Goal: Information Seeking & Learning: Learn about a topic

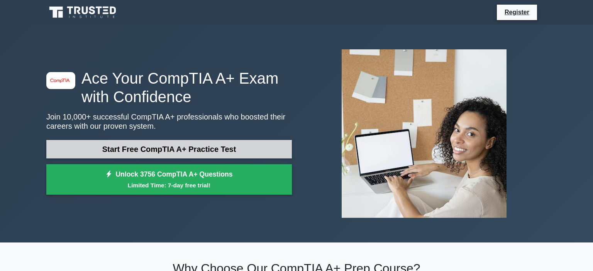
click at [180, 149] on link "Start Free CompTIA A+ Practice Test" at bounding box center [168, 149] width 245 height 19
click at [161, 151] on link "Start Free CompTIA A+ Practice Test" at bounding box center [168, 149] width 245 height 19
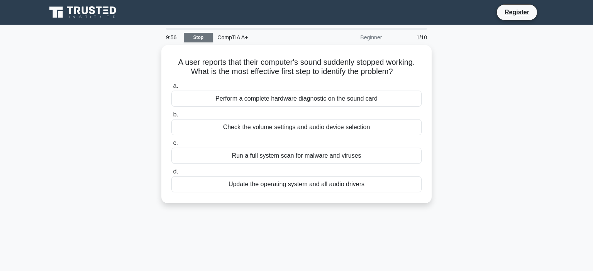
click at [199, 39] on link "Stop" at bounding box center [198, 38] width 29 height 10
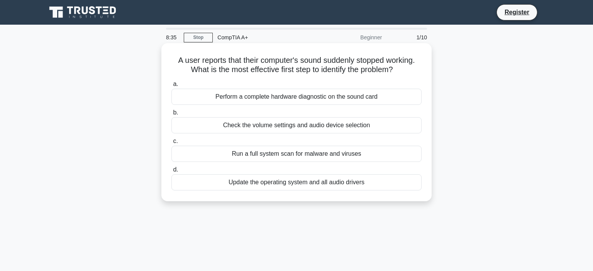
click at [300, 127] on div "Check the volume settings and audio device selection" at bounding box center [296, 125] width 250 height 16
click at [171, 115] on input "b. Check the volume settings and audio device selection" at bounding box center [171, 112] width 0 height 5
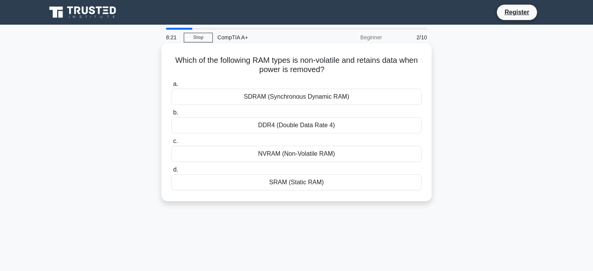
click at [322, 157] on div "NVRAM (Non-Volatile RAM)" at bounding box center [296, 154] width 250 height 16
click at [171, 144] on input "c. NVRAM (Non-Volatile RAM)" at bounding box center [171, 141] width 0 height 5
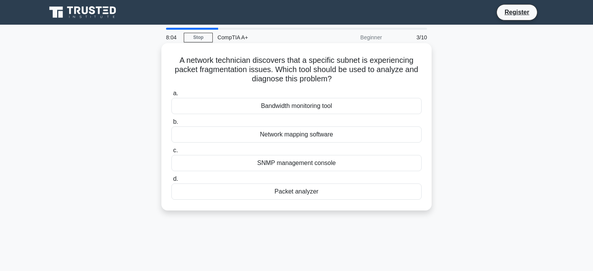
click at [291, 195] on div "Packet analyzer" at bounding box center [296, 192] width 250 height 16
click at [171, 182] on input "d. Packet analyzer" at bounding box center [171, 179] width 0 height 5
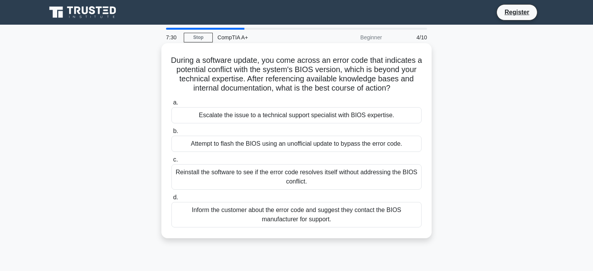
click at [263, 121] on div "Escalate the issue to a technical support specialist with BIOS expertise." at bounding box center [296, 115] width 250 height 16
click at [171, 105] on input "a. Escalate the issue to a technical support specialist with BIOS expertise." at bounding box center [171, 102] width 0 height 5
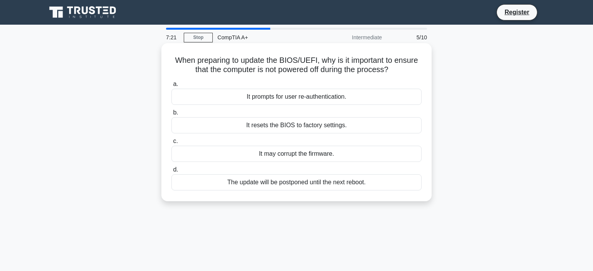
click at [252, 156] on div "It may corrupt the firmware." at bounding box center [296, 154] width 250 height 16
click at [171, 144] on input "c. It may corrupt the firmware." at bounding box center [171, 141] width 0 height 5
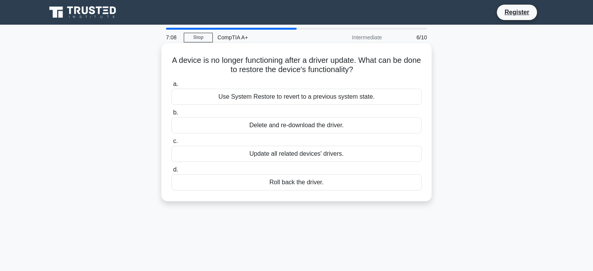
click at [262, 187] on div "Roll back the driver." at bounding box center [296, 182] width 250 height 16
click at [171, 172] on input "d. Roll back the driver." at bounding box center [171, 169] width 0 height 5
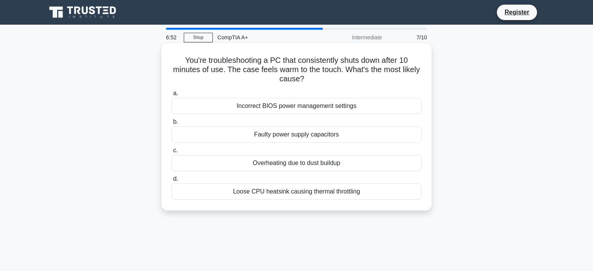
drag, startPoint x: 291, startPoint y: 194, endPoint x: 280, endPoint y: 180, distance: 18.0
click at [280, 180] on label "d. Loose CPU heatsink causing thermal throttling" at bounding box center [296, 186] width 250 height 25
click at [279, 181] on label "d. Loose CPU heatsink causing thermal throttling" at bounding box center [296, 186] width 250 height 25
click at [171, 181] on input "d. Loose CPU heatsink causing thermal throttling" at bounding box center [171, 179] width 0 height 5
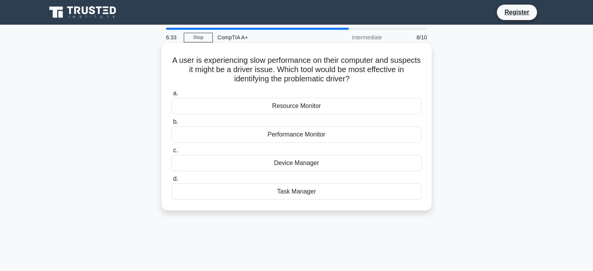
click at [257, 166] on div "Device Manager" at bounding box center [296, 163] width 250 height 16
click at [171, 153] on input "c. Device Manager" at bounding box center [171, 150] width 0 height 5
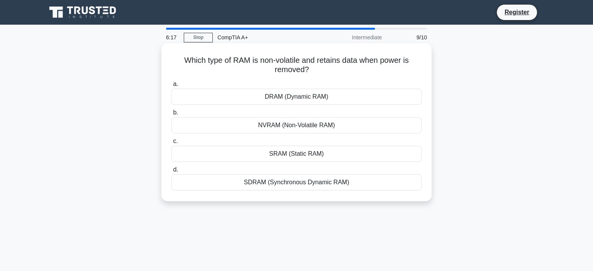
click at [218, 128] on div "NVRAM (Non-Volatile RAM)" at bounding box center [296, 125] width 250 height 16
click at [171, 115] on input "b. NVRAM (Non-Volatile RAM)" at bounding box center [171, 112] width 0 height 5
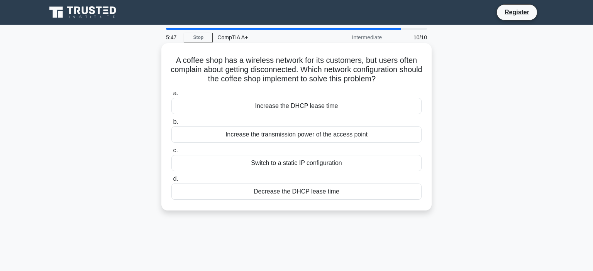
click at [289, 139] on div "Increase the transmission power of the access point" at bounding box center [296, 135] width 250 height 16
click at [171, 125] on input "b. Increase the transmission power of the access point" at bounding box center [171, 122] width 0 height 5
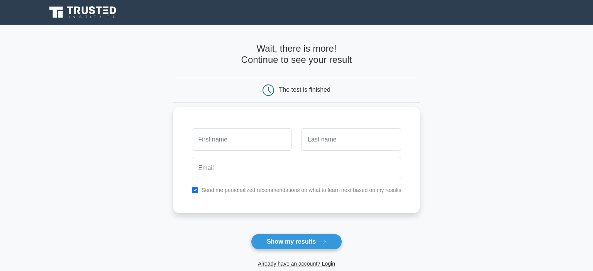
click at [242, 137] on input "text" at bounding box center [242, 139] width 100 height 22
click at [309, 246] on button "Show my results" at bounding box center [296, 242] width 91 height 16
type input "B"
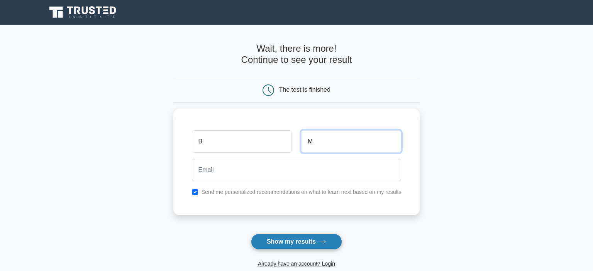
type input "M"
click at [276, 242] on button "Show my results" at bounding box center [296, 242] width 91 height 16
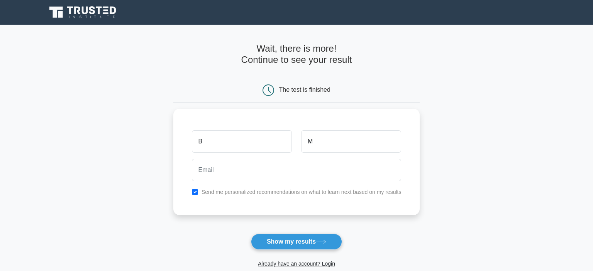
click at [162, 172] on main "Wait, there is more! Continue to see your result The test is finished B M" at bounding box center [296, 164] width 593 height 278
click at [197, 191] on input "checkbox" at bounding box center [195, 190] width 6 height 6
checkbox input "false"
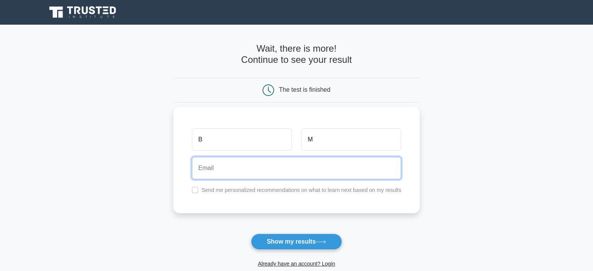
click at [212, 165] on input "email" at bounding box center [297, 168] width 210 height 22
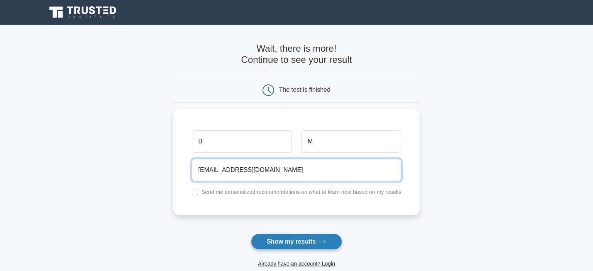
type input "[EMAIL_ADDRESS][DOMAIN_NAME]"
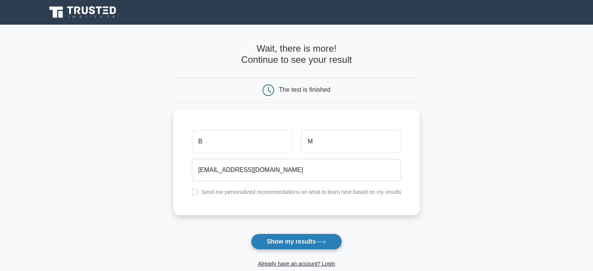
click at [302, 243] on button "Show my results" at bounding box center [296, 242] width 91 height 16
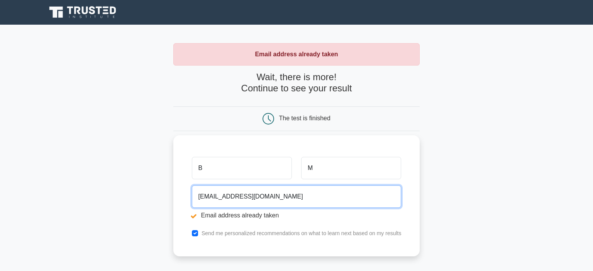
click at [210, 199] on input "[EMAIL_ADDRESS][DOMAIN_NAME]" at bounding box center [297, 197] width 210 height 22
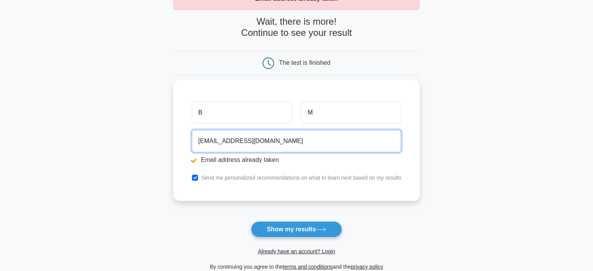
scroll to position [56, 0]
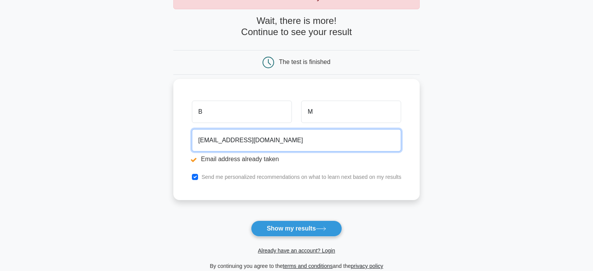
type input "fake123321@fake.com"
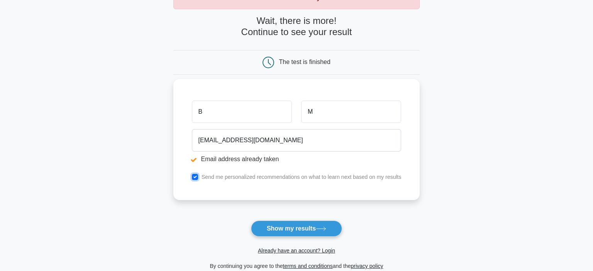
click at [195, 175] on input "checkbox" at bounding box center [195, 177] width 6 height 6
checkbox input "false"
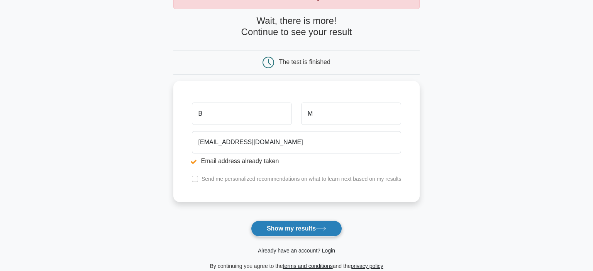
click at [265, 227] on button "Show my results" at bounding box center [296, 229] width 91 height 16
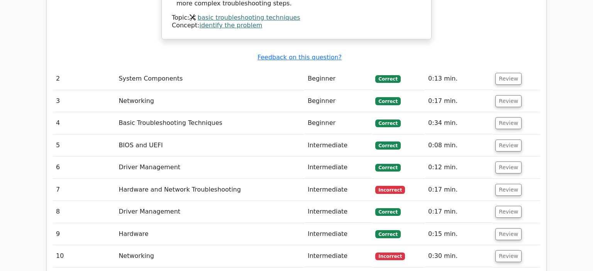
scroll to position [1045, 0]
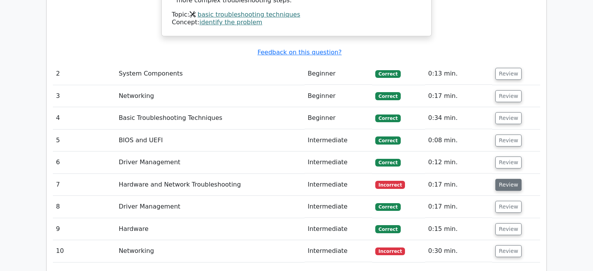
click at [497, 179] on button "Review" at bounding box center [508, 185] width 26 height 12
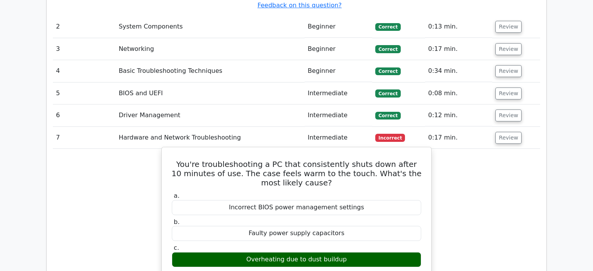
scroll to position [1097, 0]
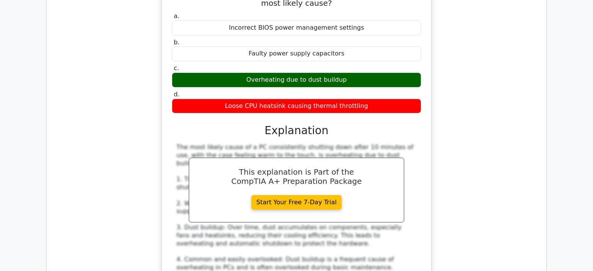
scroll to position [1271, 0]
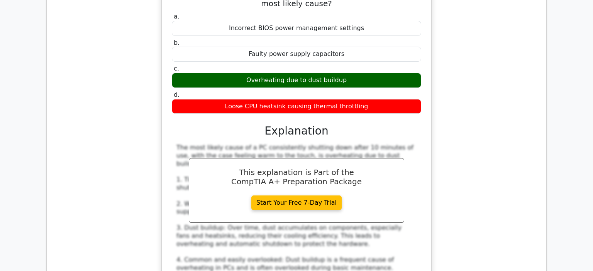
click at [390, 144] on div "The most likely cause of a PC consistently shutting down after 10 minutes of us…" at bounding box center [296, 268] width 240 height 249
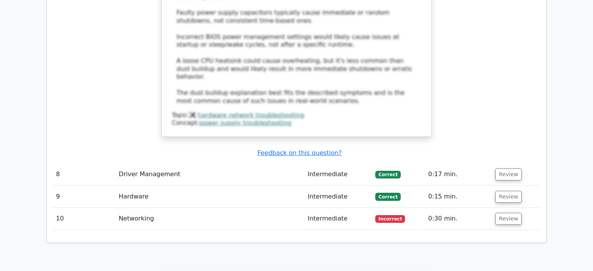
scroll to position [1559, 0]
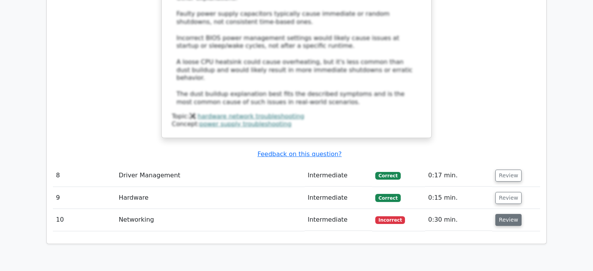
click at [510, 214] on button "Review" at bounding box center [508, 220] width 26 height 12
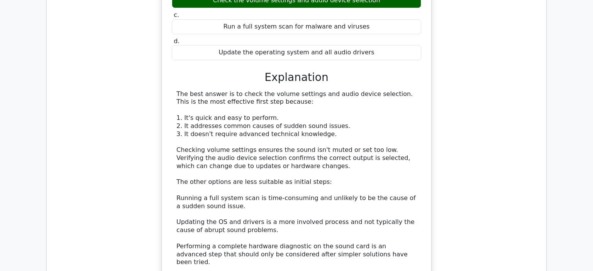
scroll to position [809, 0]
